Goal: Information Seeking & Learning: Find specific page/section

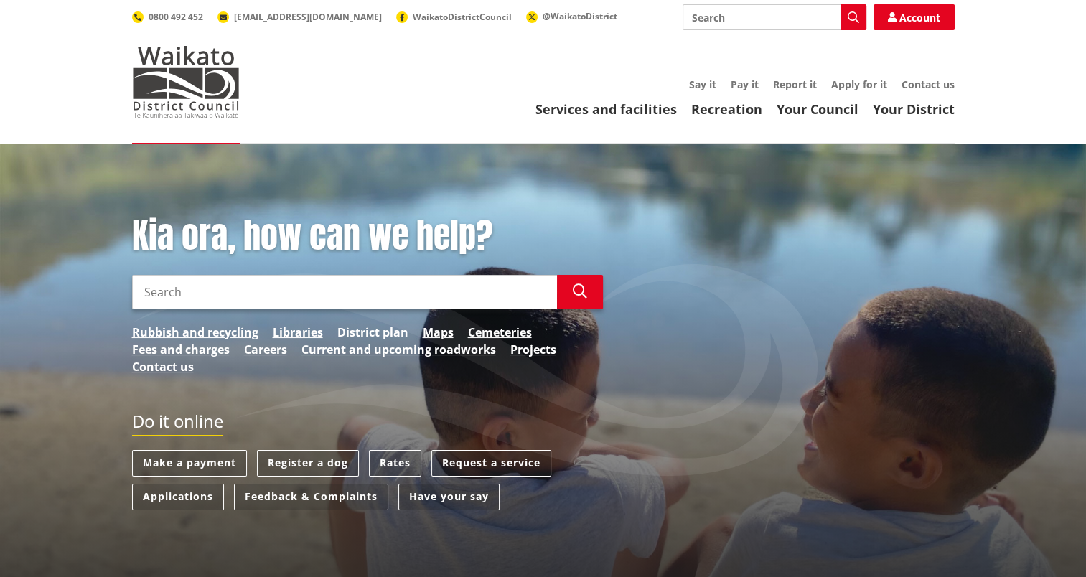
click at [391, 332] on link "District plan" at bounding box center [372, 332] width 71 height 17
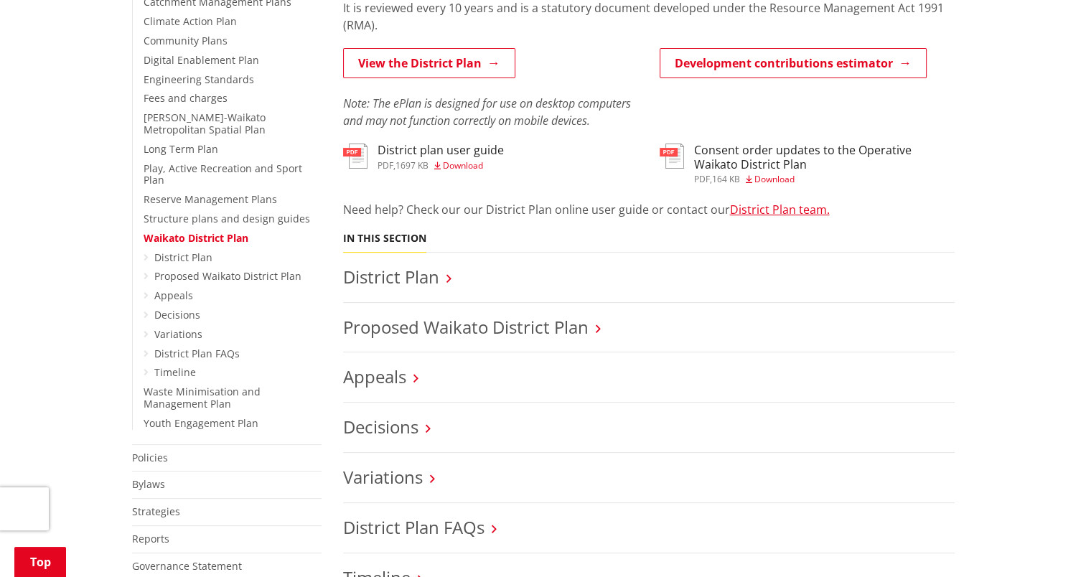
scroll to position [503, 0]
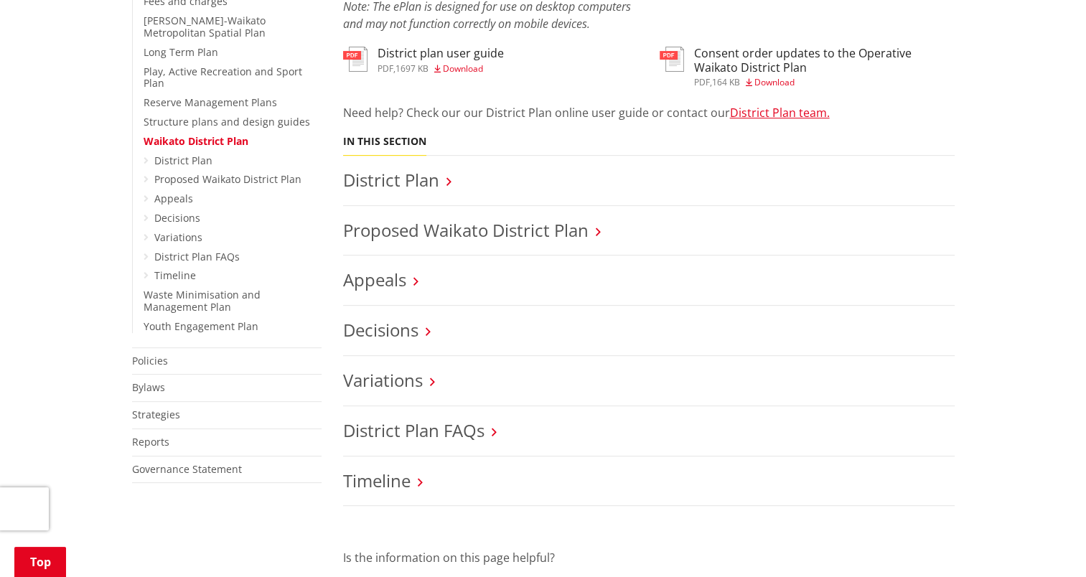
click at [598, 230] on icon at bounding box center [598, 231] width 5 height 13
click at [535, 235] on link "Proposed Waikato District Plan" at bounding box center [466, 230] width 246 height 24
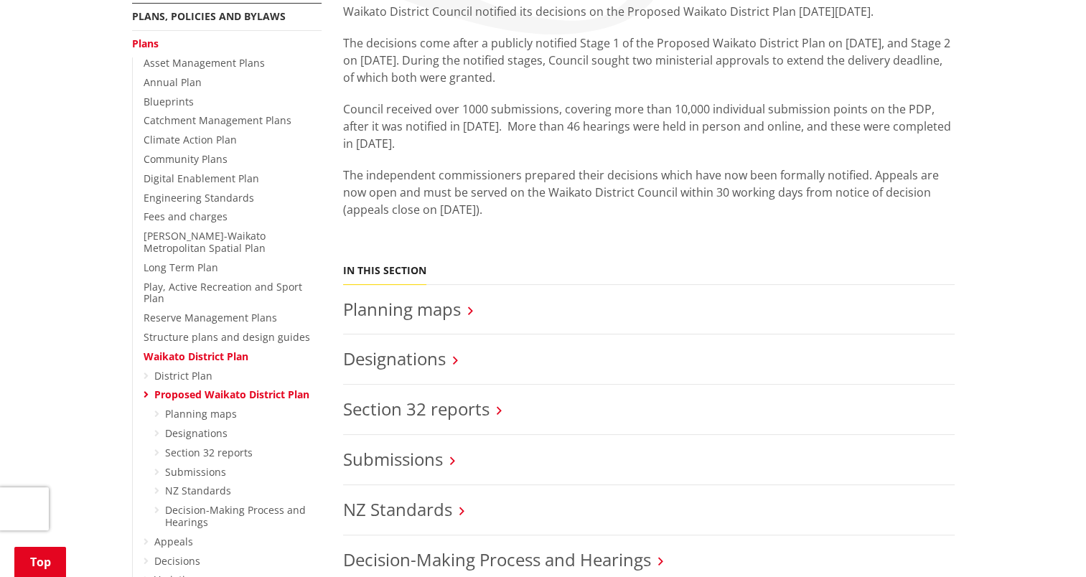
scroll to position [359, 0]
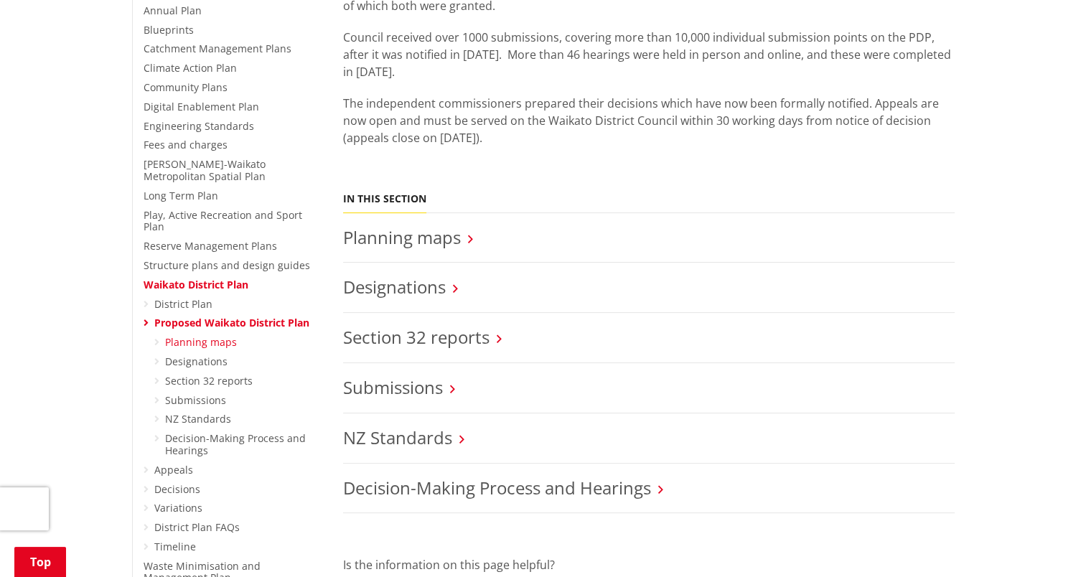
click at [214, 335] on link "Planning maps" at bounding box center [201, 342] width 72 height 14
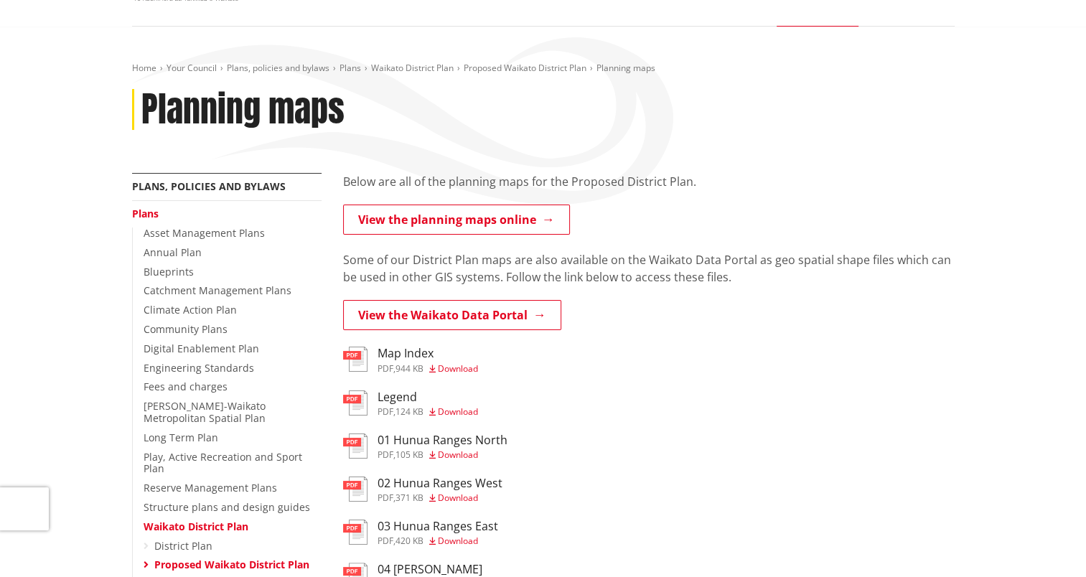
scroll to position [144, 0]
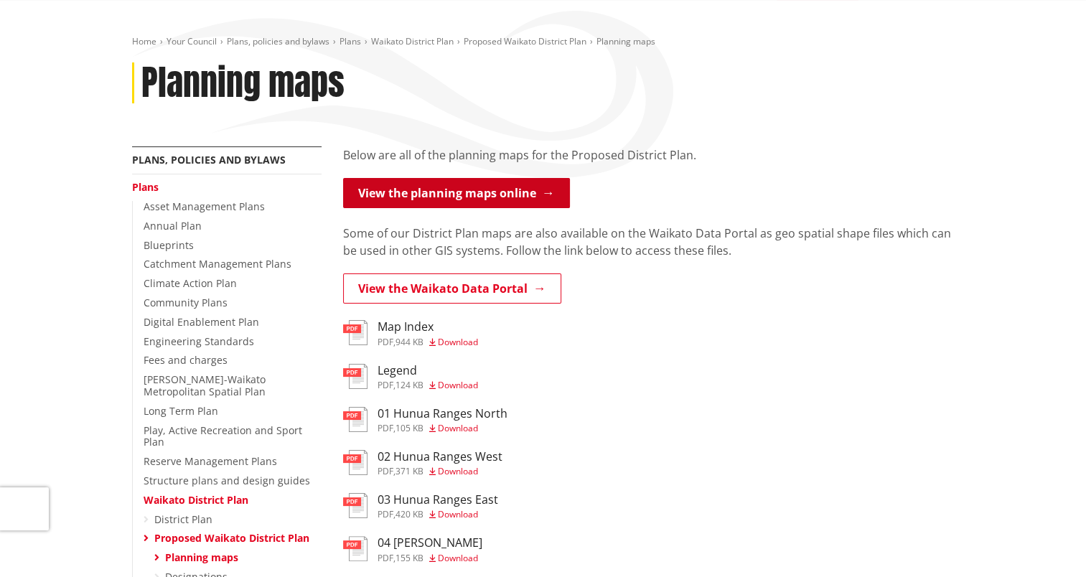
click at [472, 195] on link "View the planning maps online" at bounding box center [456, 193] width 227 height 30
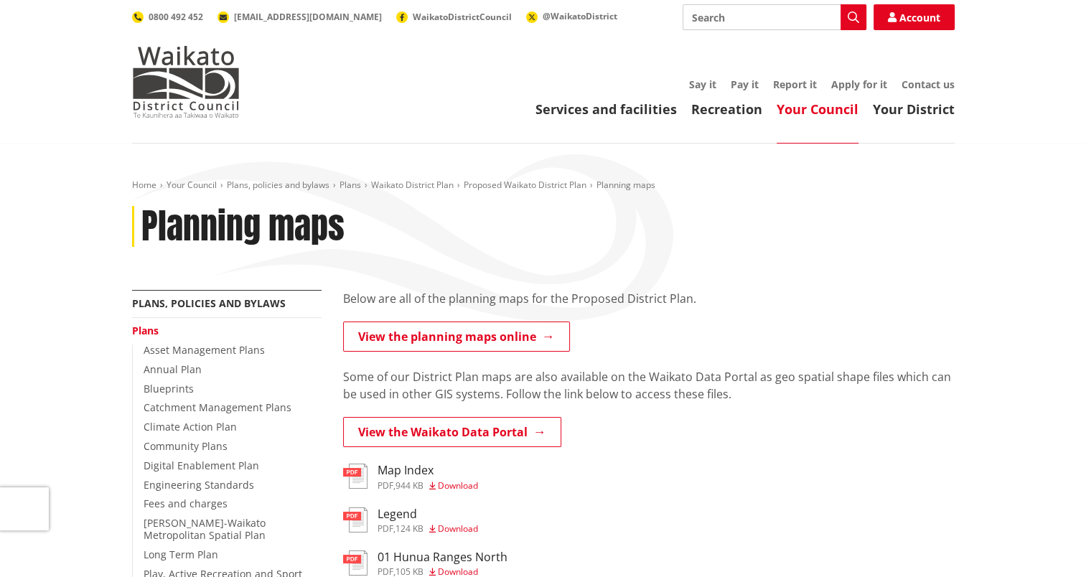
click at [715, 15] on input "Search" at bounding box center [775, 17] width 184 height 26
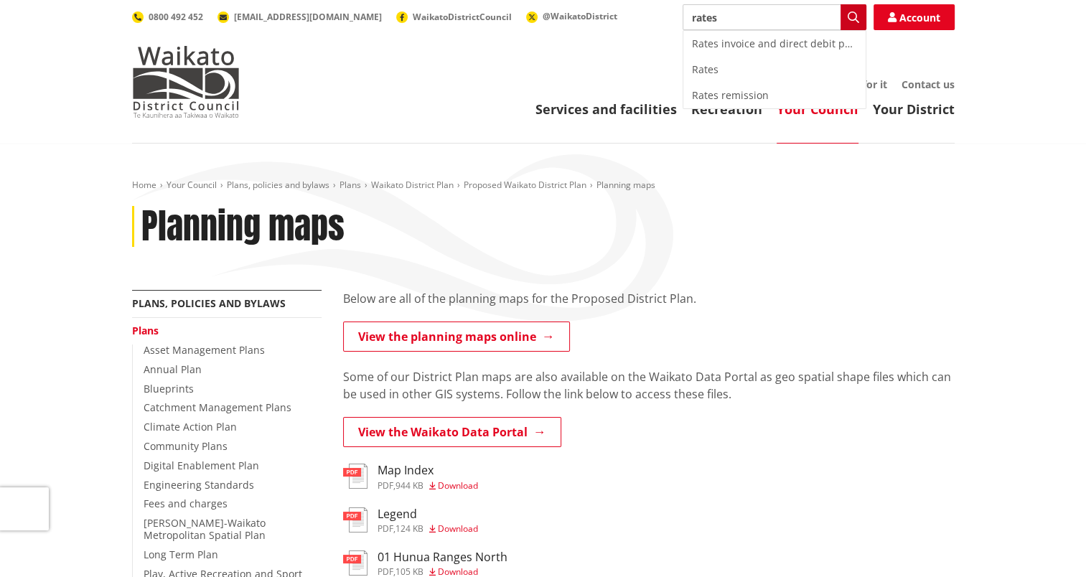
type input "rates"
click at [855, 17] on icon "button" at bounding box center [853, 16] width 11 height 11
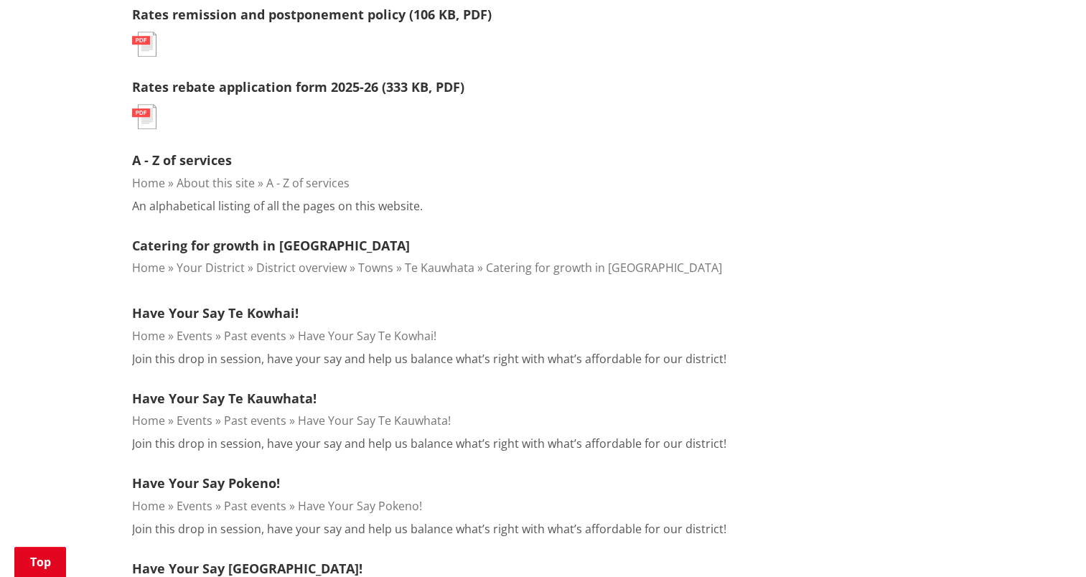
scroll to position [1292, 0]
